Goal: Use online tool/utility: Utilize a website feature to perform a specific function

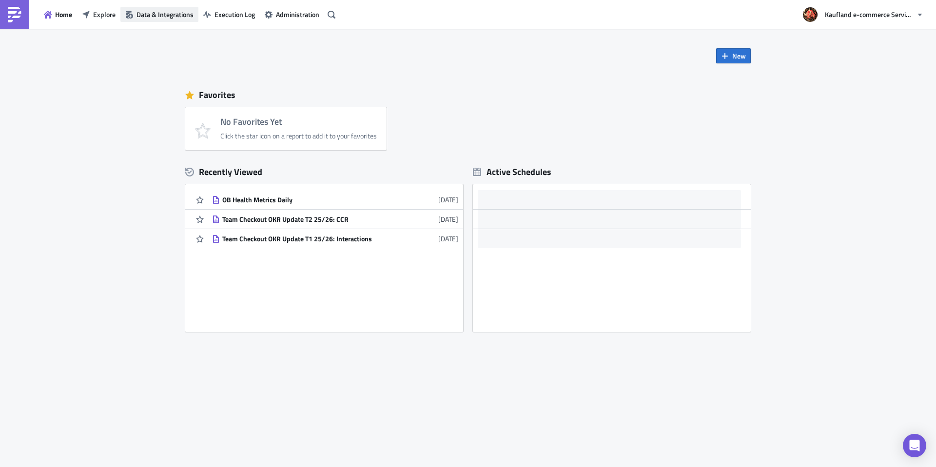
click at [159, 15] on span "Data & Integrations" at bounding box center [165, 14] width 57 height 10
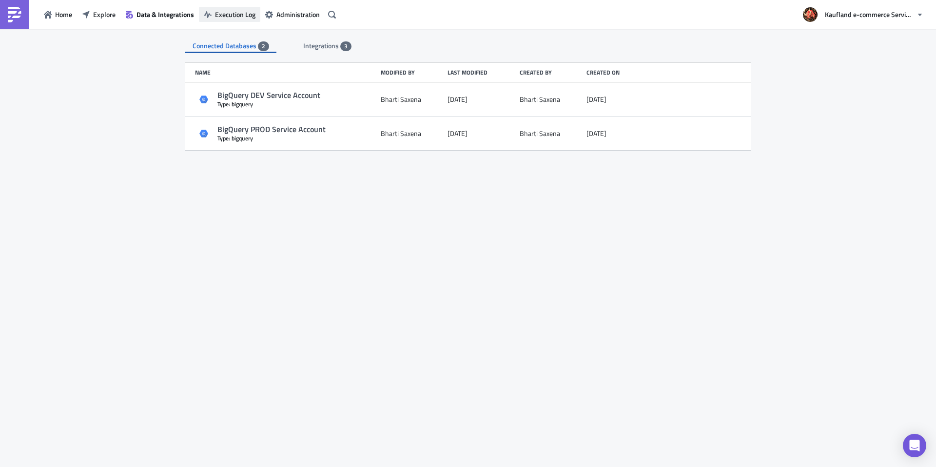
click at [235, 14] on span "Execution Log" at bounding box center [235, 14] width 40 height 10
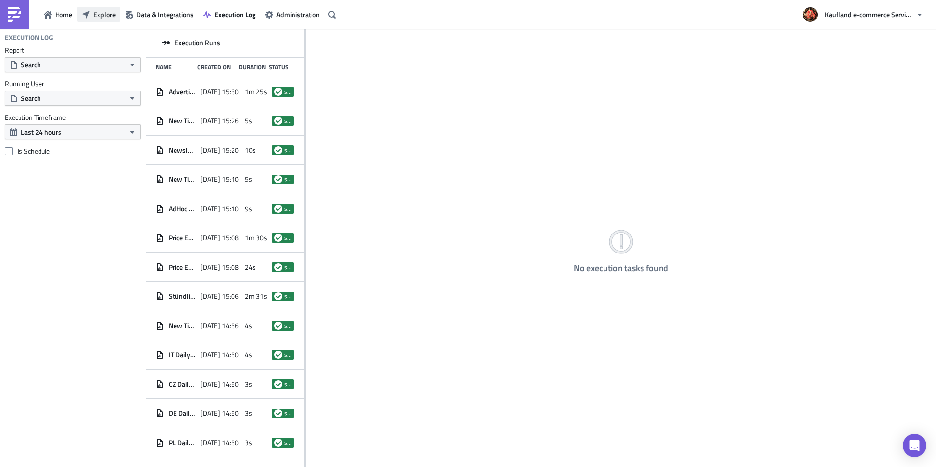
click at [109, 19] on span "Explore" at bounding box center [104, 14] width 22 height 10
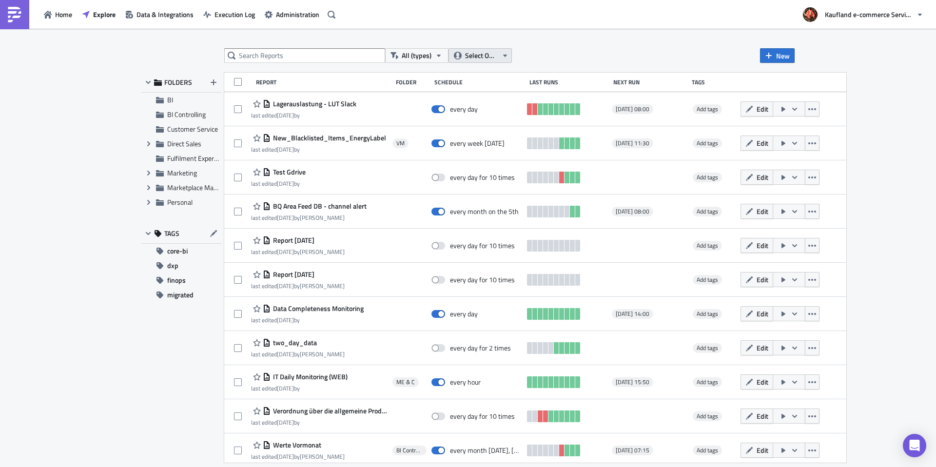
click at [470, 56] on span "Select Owner" at bounding box center [481, 55] width 33 height 11
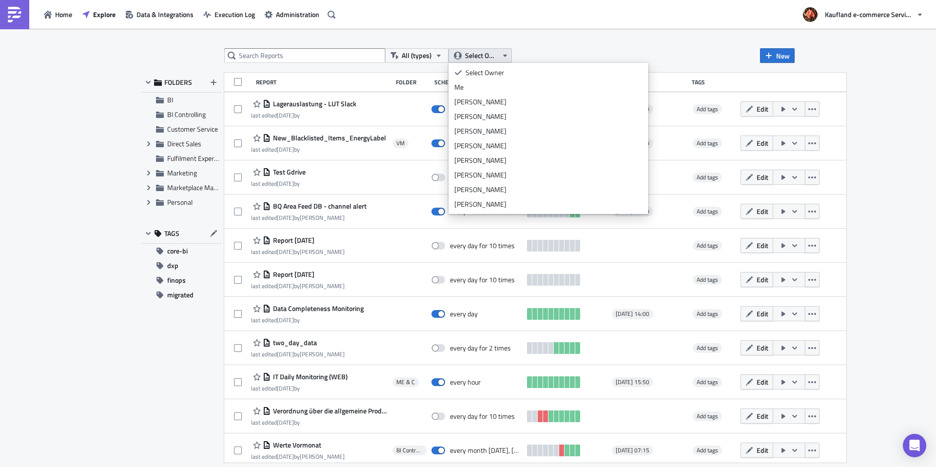
click at [484, 52] on span "Select Owner" at bounding box center [481, 55] width 33 height 11
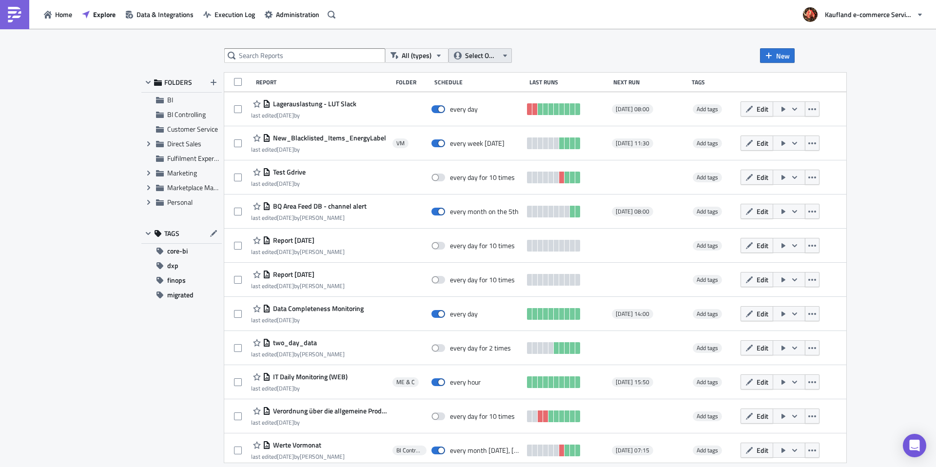
click at [484, 52] on span "Select Owner" at bounding box center [481, 55] width 33 height 11
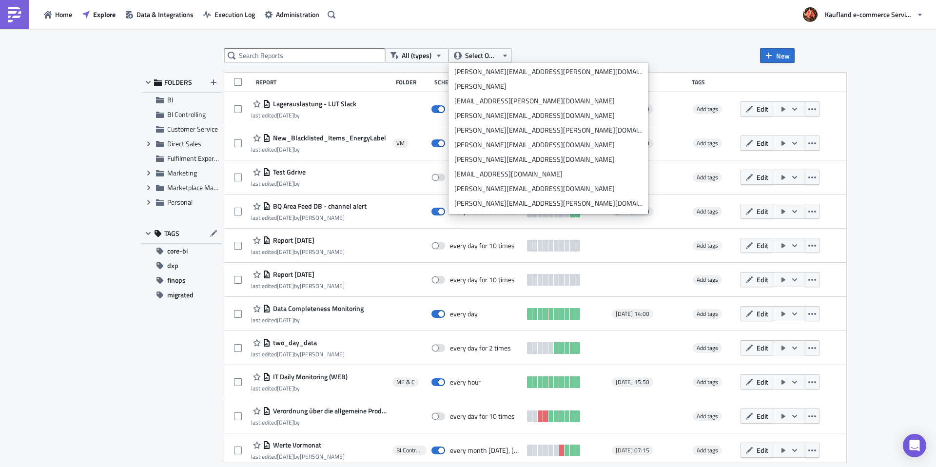
scroll to position [2977, 0]
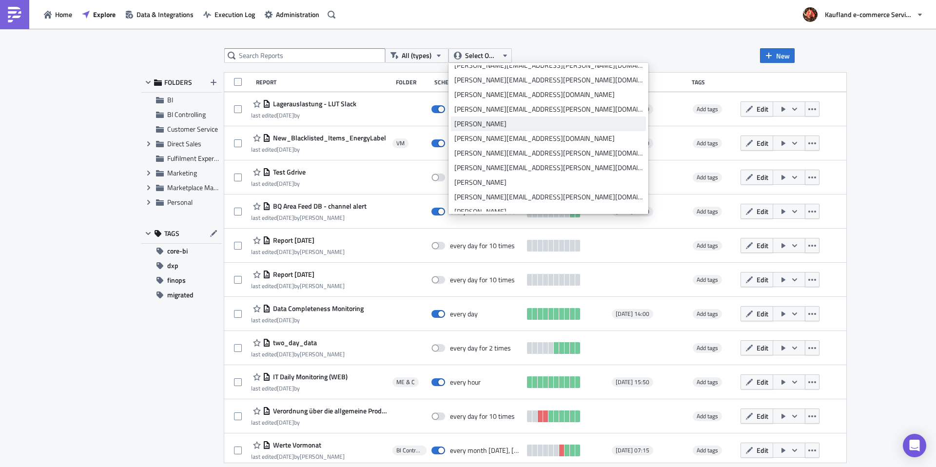
click at [506, 125] on div "[PERSON_NAME]" at bounding box center [548, 124] width 188 height 10
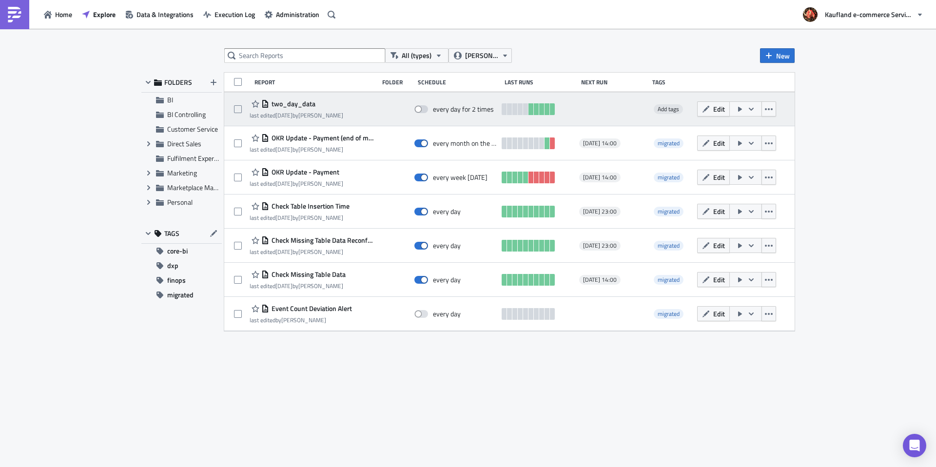
click at [305, 102] on span "two_day_data" at bounding box center [292, 103] width 46 height 9
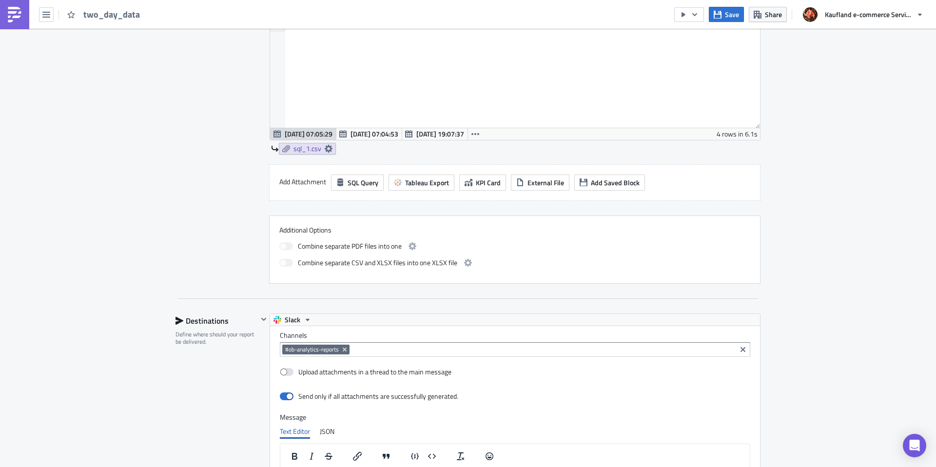
scroll to position [299, 0]
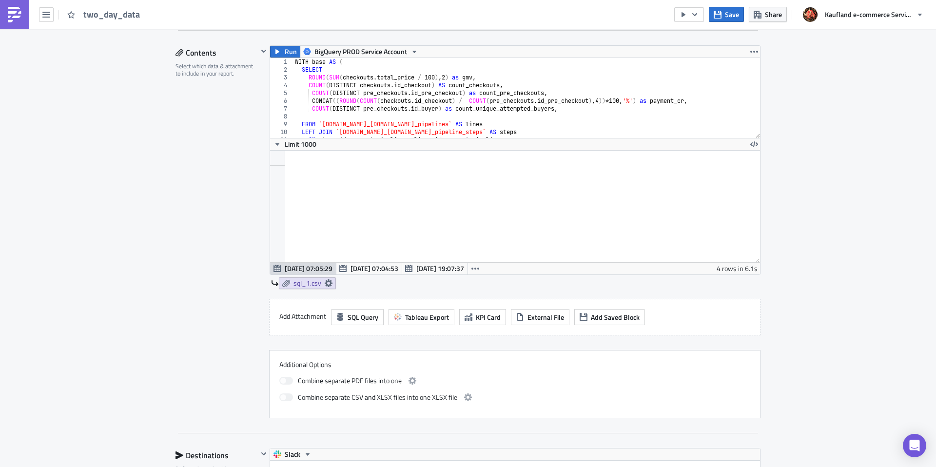
click at [637, 128] on div "WITH base AS ( SELECT ROUND ( SUM ( checkouts . total_price / 100 ) , 2 ) as gm…" at bounding box center [523, 106] width 460 height 96
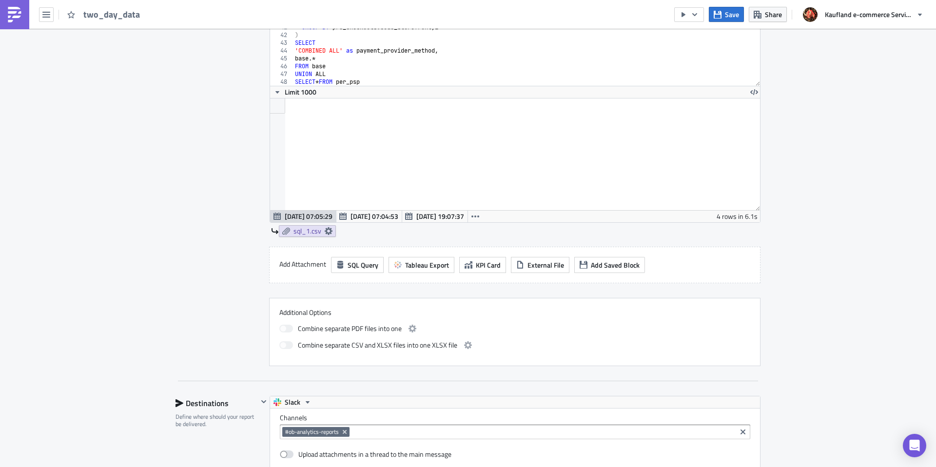
scroll to position [228, 0]
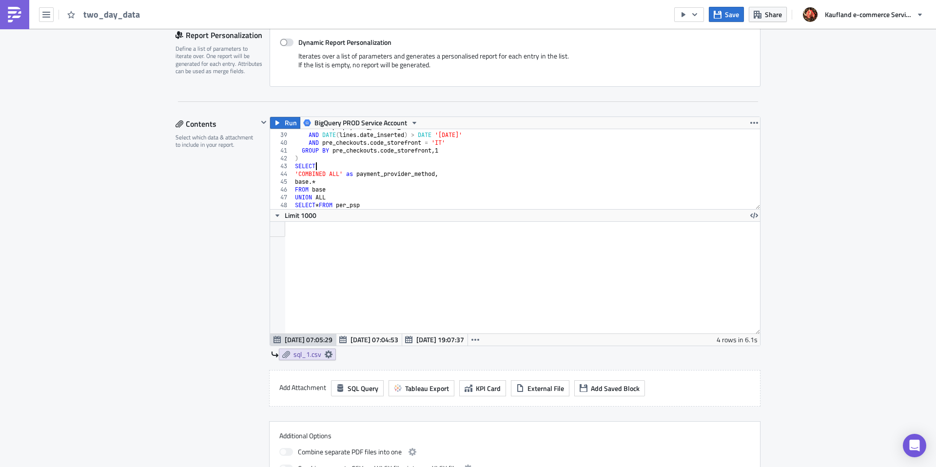
click at [552, 170] on div "WHERE steps . payment_provider_method IS NOT NULL AND DATE ( lines . date_inser…" at bounding box center [523, 171] width 460 height 96
type textarea "UNION ALL SELECT * FROM per_psp"
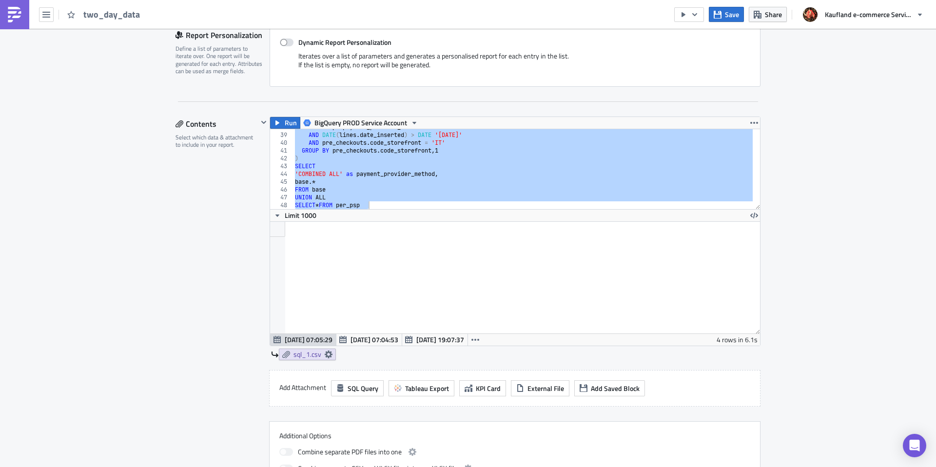
click at [130, 289] on div "Execution Log Edit " two_day_data " Settings Configure the basics of your repor…" at bounding box center [468, 417] width 936 height 1233
